Goal: Transaction & Acquisition: Purchase product/service

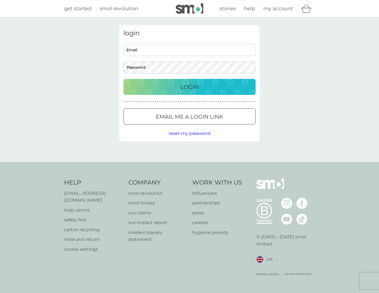
click at [166, 54] on input "Email" at bounding box center [189, 50] width 132 height 12
paste input "[EMAIL_ADDRESS][DOMAIN_NAME]"
type input "[EMAIL_ADDRESS][DOMAIN_NAME]"
click at [92, 91] on div "login [EMAIL_ADDRESS][DOMAIN_NAME] Email Password Login ● ● ● ● ● ● ● ● ● ● ● ●…" at bounding box center [189, 89] width 379 height 144
click at [140, 90] on div "Login" at bounding box center [189, 86] width 121 height 9
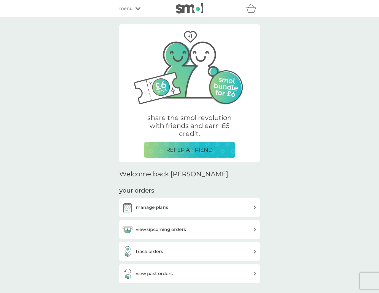
click at [128, 7] on span "menu" at bounding box center [126, 8] width 14 height 7
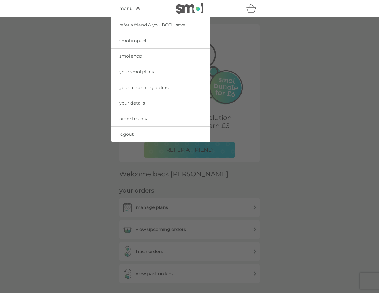
click at [132, 56] on span "smol shop" at bounding box center [130, 55] width 23 height 5
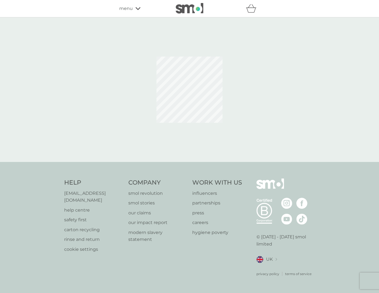
click at [132, 9] on span "menu" at bounding box center [126, 8] width 14 height 7
